Goal: Information Seeking & Learning: Learn about a topic

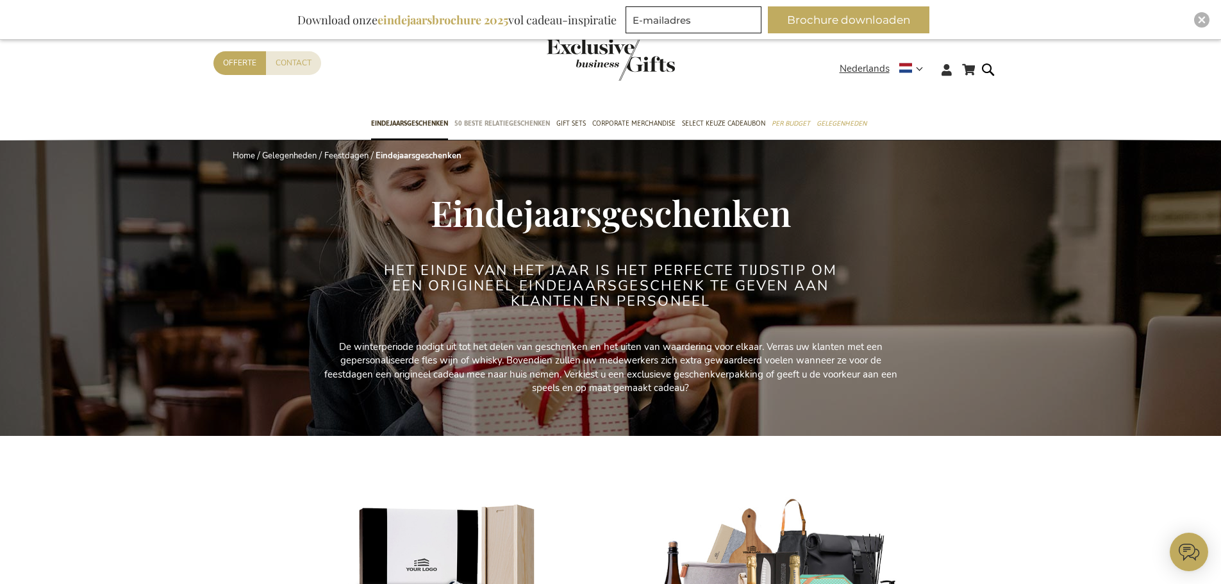
click at [526, 129] on span "50 beste relatiegeschenken" at bounding box center [501, 123] width 95 height 13
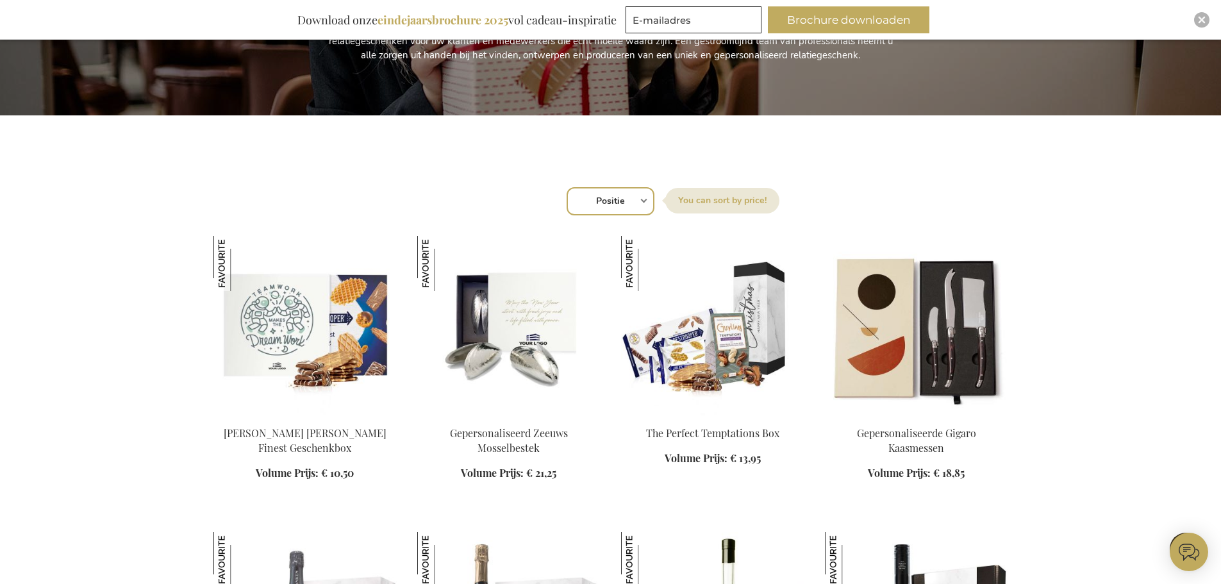
click at [620, 208] on select "Positie Best Sellers Meest bekeken Nieuw Biggest Saving Price: low to high Pric…" at bounding box center [611, 201] width 88 height 28
select select "price_asc"
click at [567, 187] on select "Positie Best Sellers Meest bekeken Nieuw Biggest Saving Price: low to high Pric…" at bounding box center [611, 201] width 88 height 28
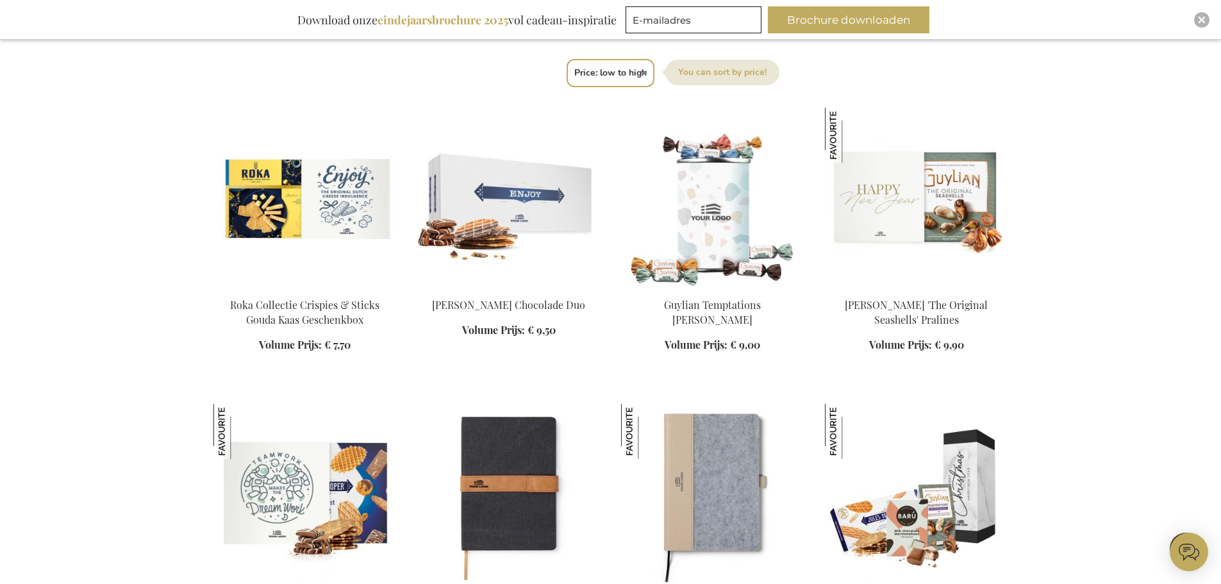
click at [600, 74] on select "Positie Best Sellers Meest bekeken Nieuw Biggest Saving Price: low to high Pric…" at bounding box center [611, 73] width 88 height 28
select select "price_desc"
click at [567, 59] on select "Positie Best Sellers Meest bekeken Nieuw Biggest Saving Price: low to high Pric…" at bounding box center [611, 73] width 88 height 28
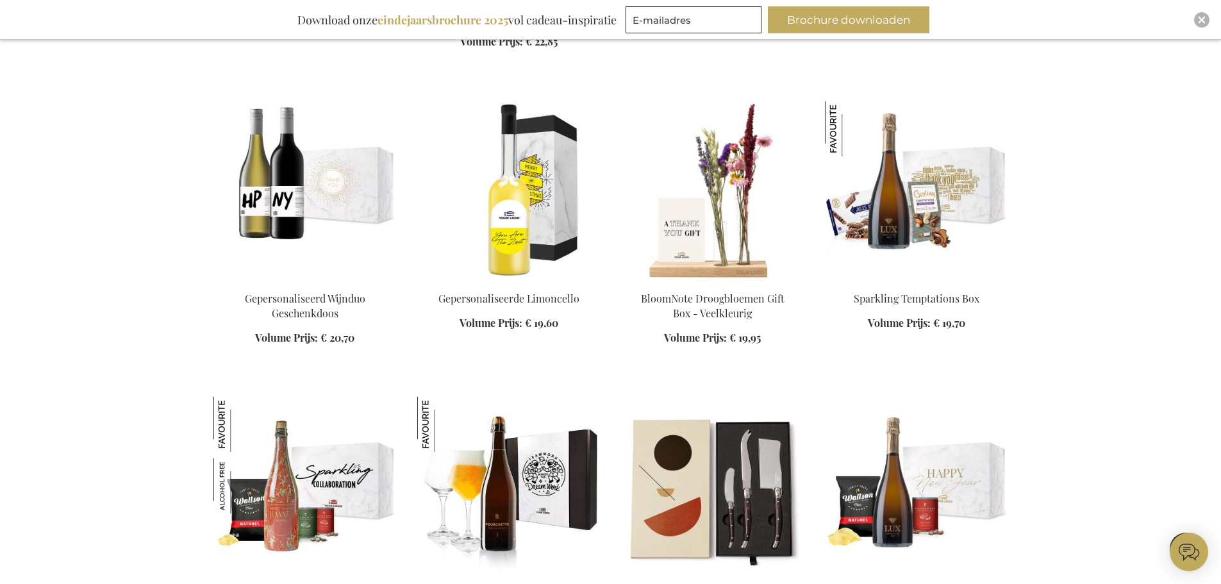
scroll to position [9038, 0]
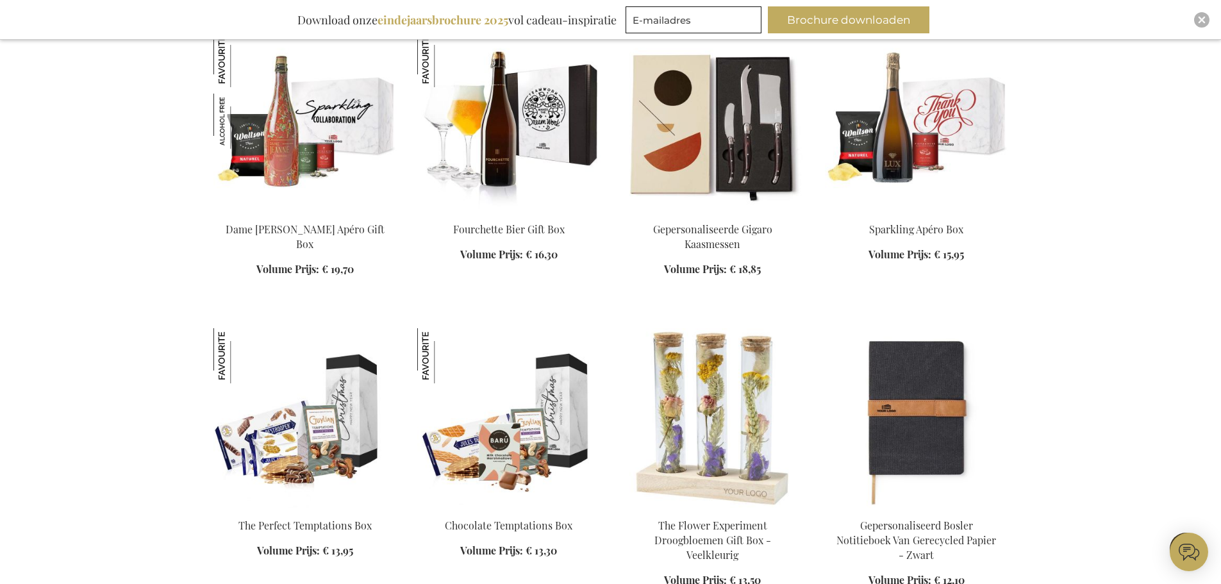
scroll to position [9422, 0]
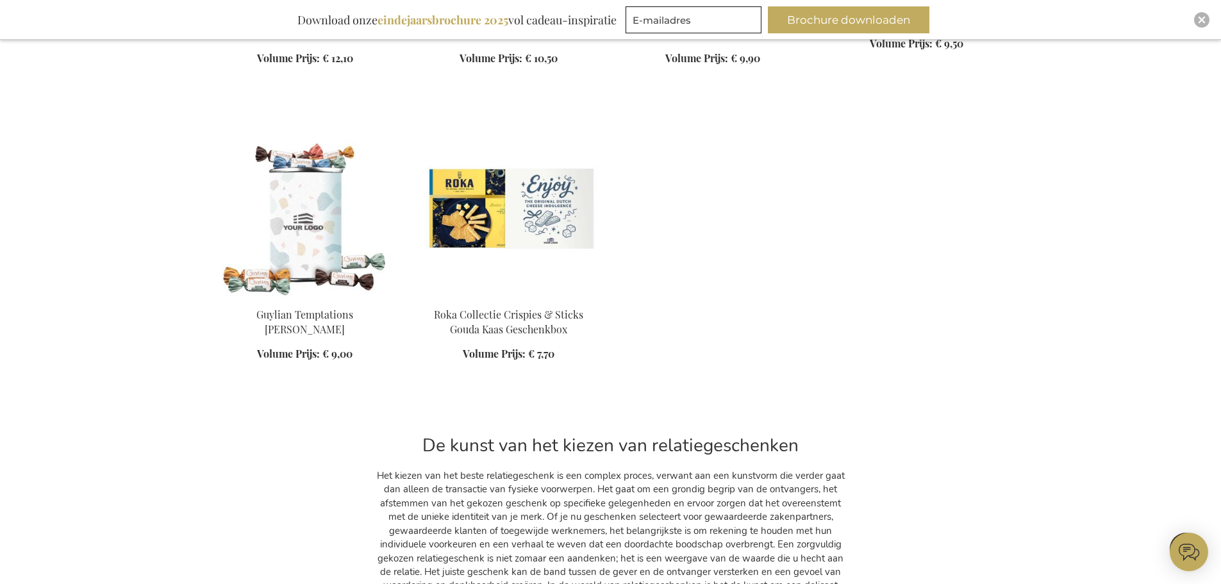
scroll to position [10256, 0]
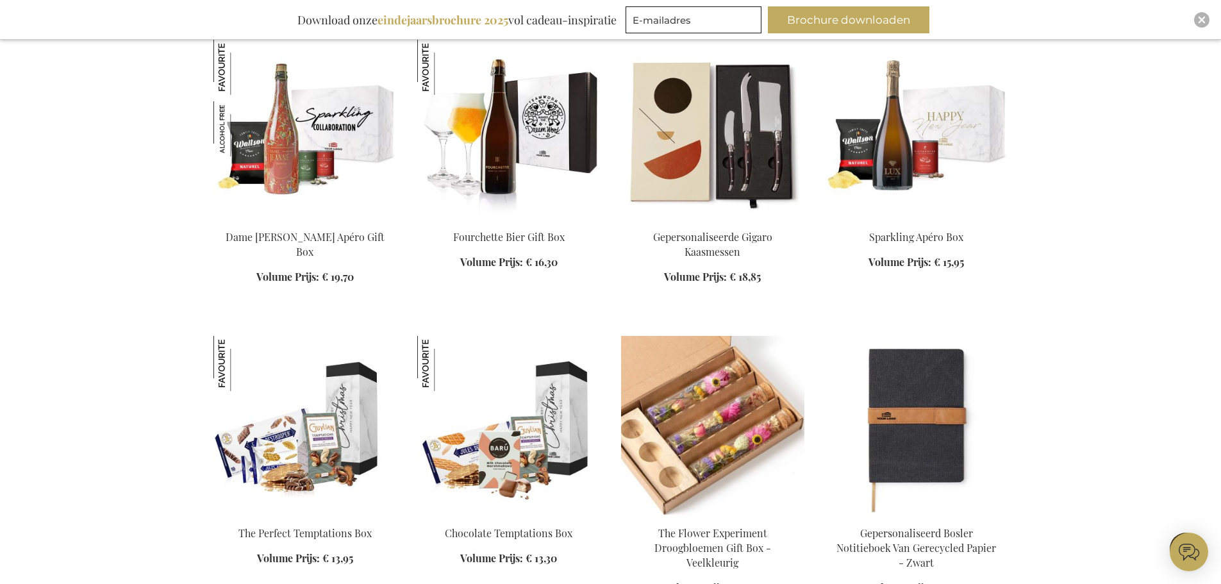
scroll to position [9358, 0]
